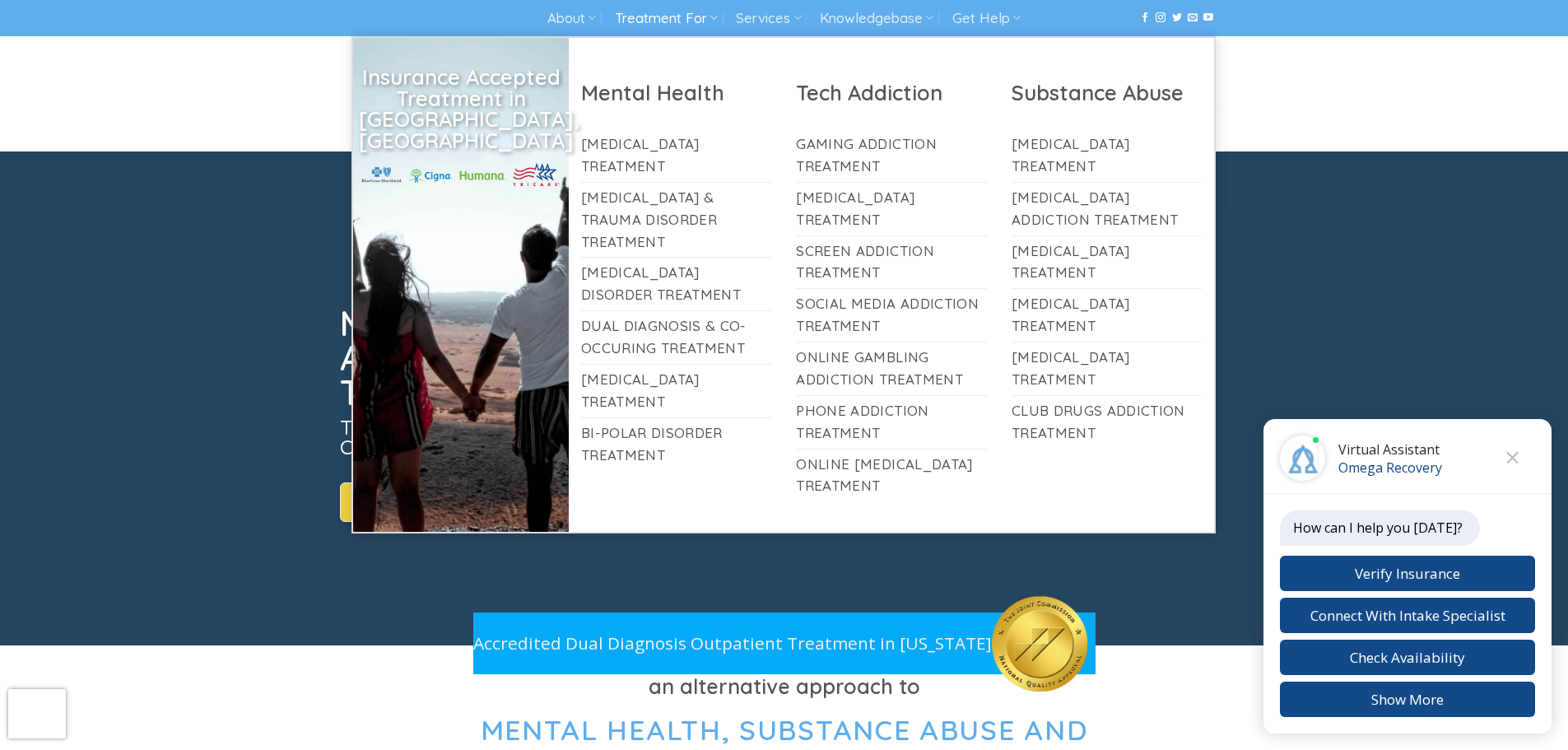
click at [662, 9] on link "Treatment For" at bounding box center [666, 18] width 103 height 31
click at [882, 469] on link "Online [MEDICAL_DATA] Treatment" at bounding box center [891, 475] width 191 height 53
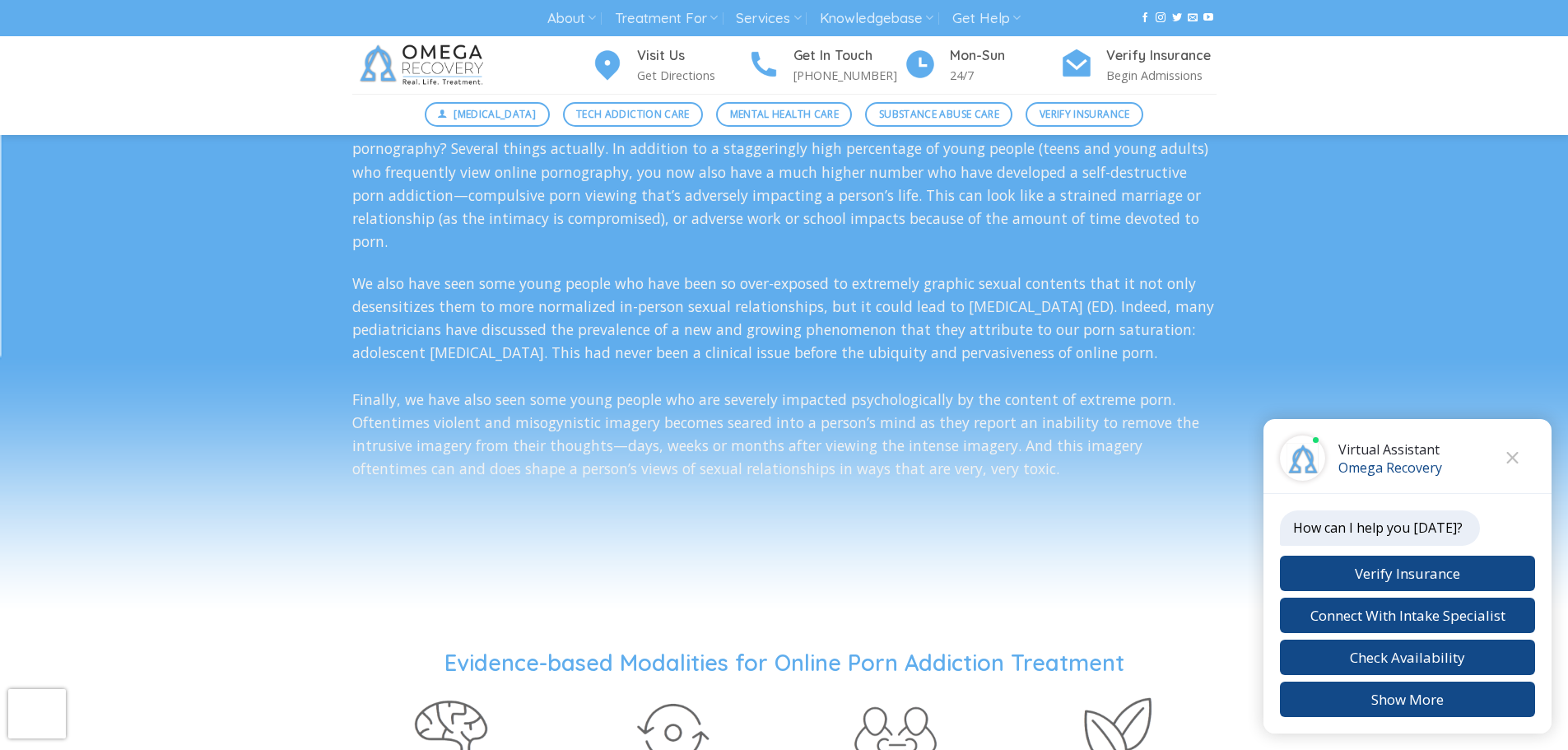
scroll to position [2304, 0]
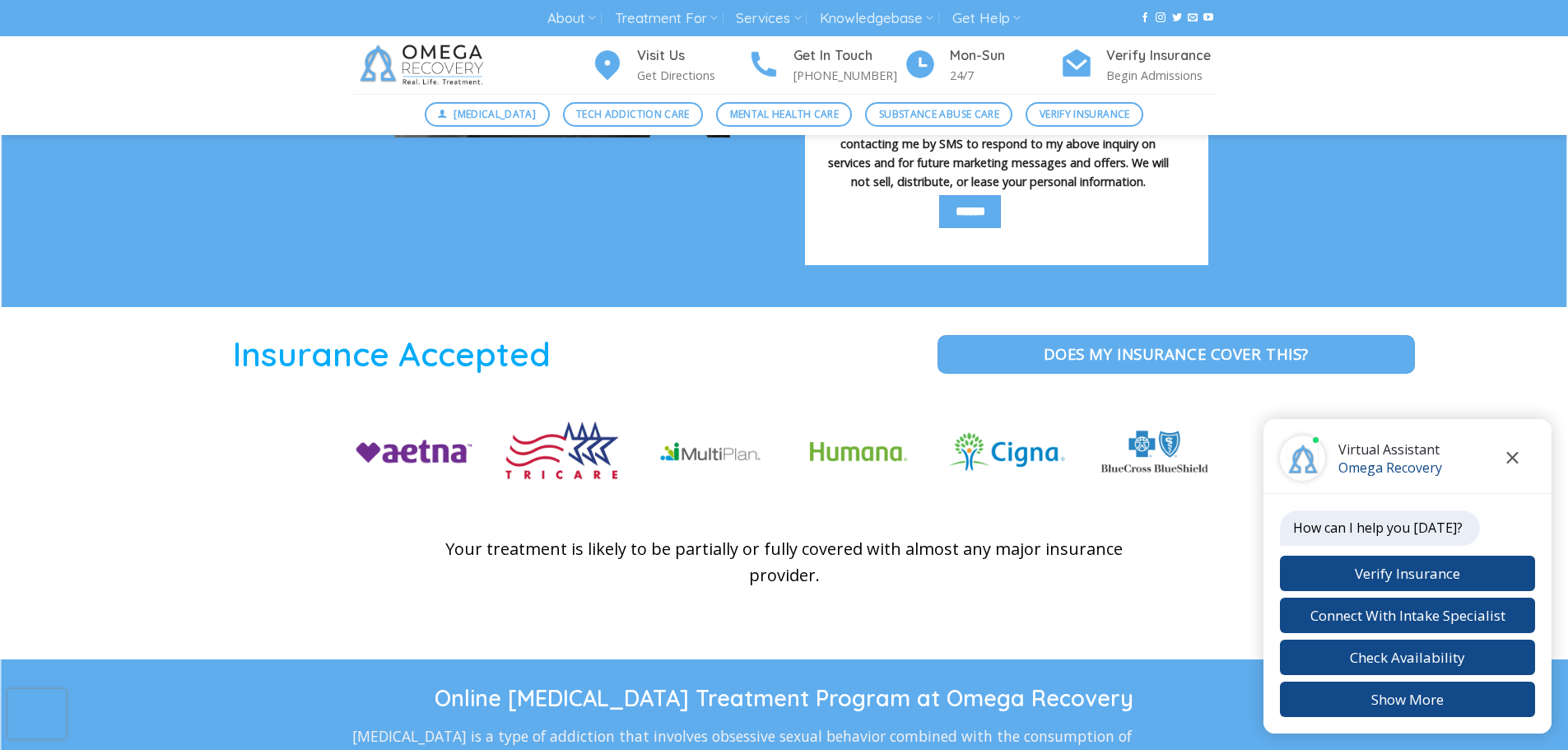
click at [1512, 457] on icon "Close chat" at bounding box center [1513, 458] width 12 height 12
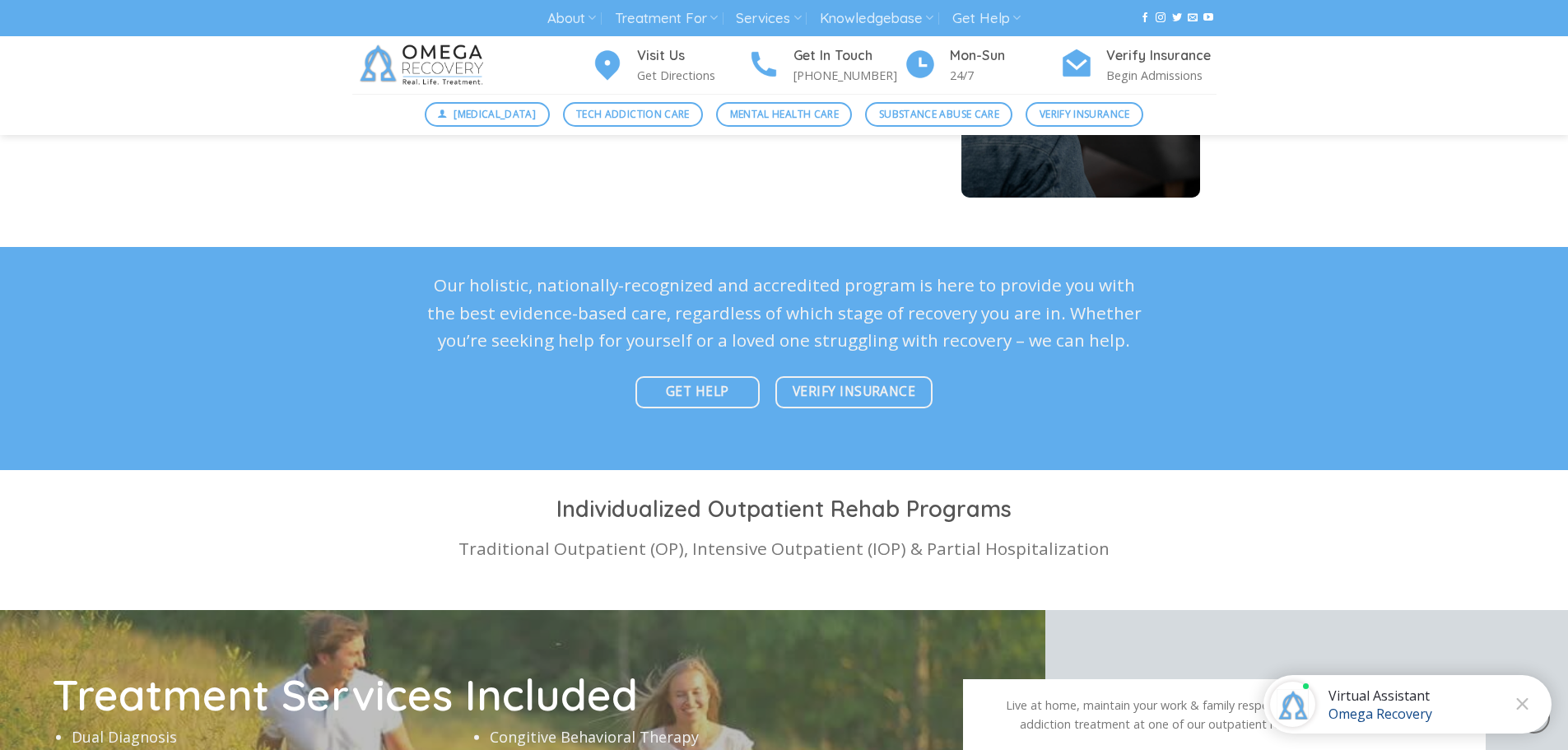
scroll to position [4903, 0]
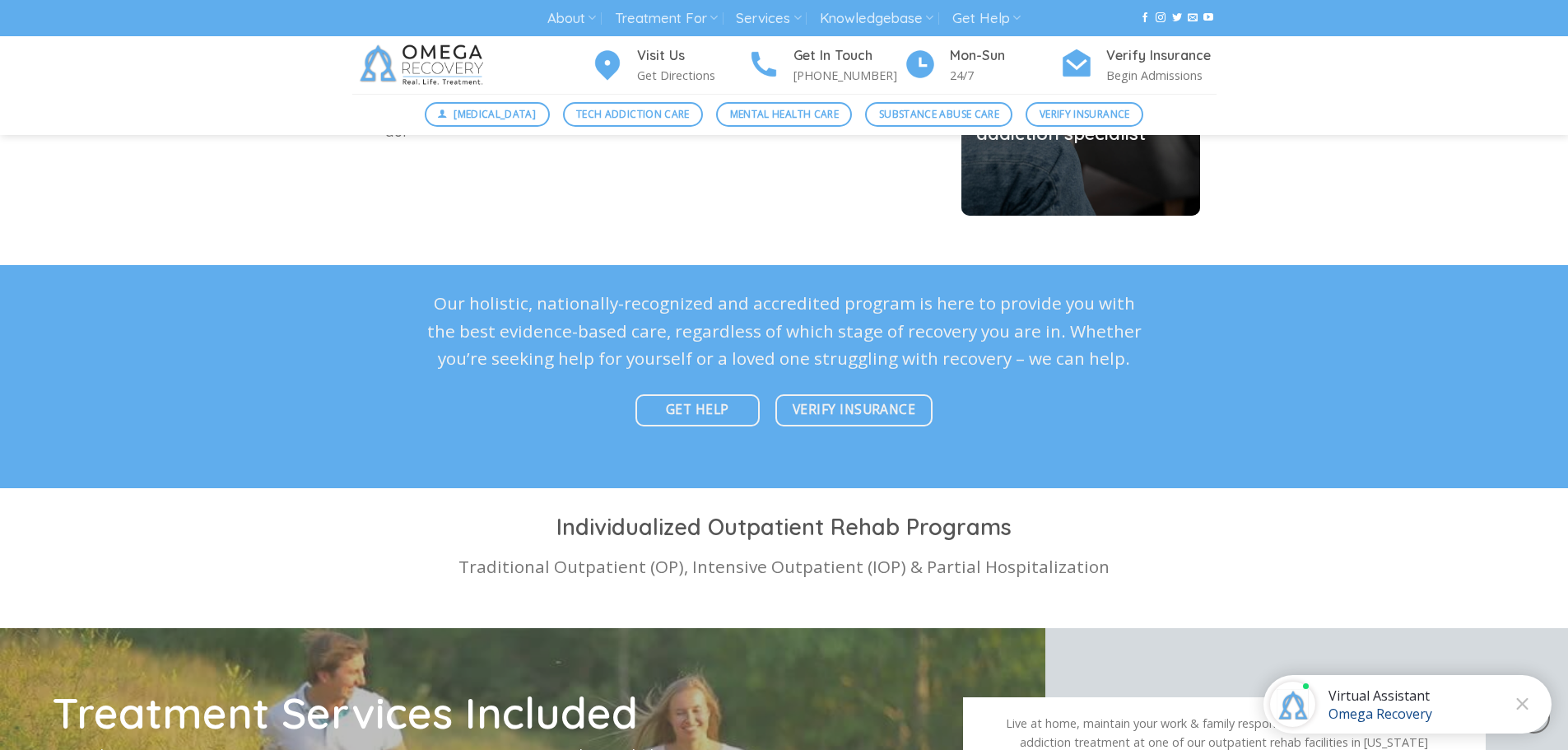
click at [1361, 705] on div "Omega Recovery" at bounding box center [1381, 713] width 104 height 18
